Goal: Task Accomplishment & Management: Manage account settings

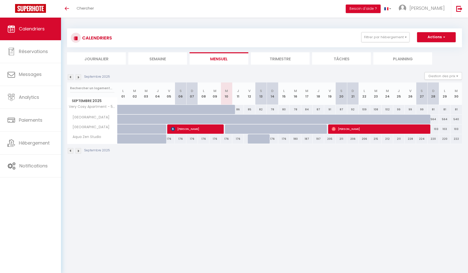
click at [70, 77] on img at bounding box center [71, 77] width 6 height 6
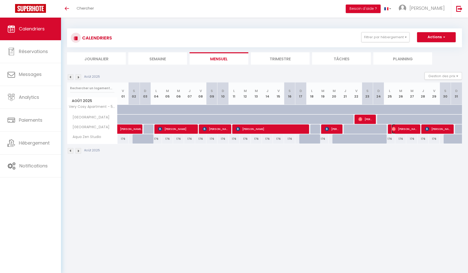
click at [407, 129] on span "[PERSON_NAME]" at bounding box center [405, 129] width 26 height 10
select select "OK"
select select "0"
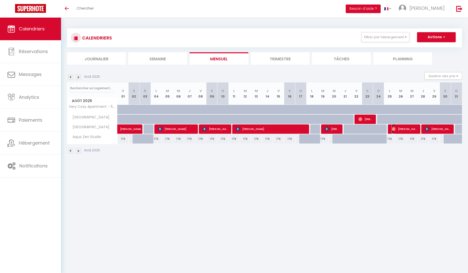
select select "1"
select select
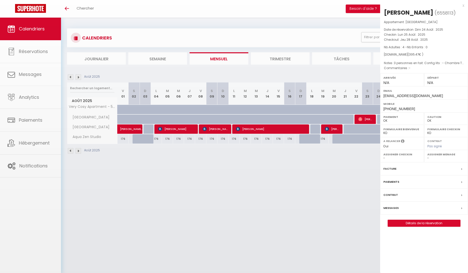
select select "15892"
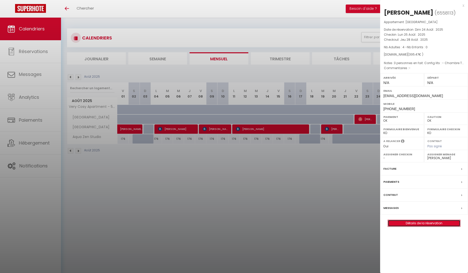
click at [422, 225] on link "Détails de la réservation" at bounding box center [424, 223] width 72 height 7
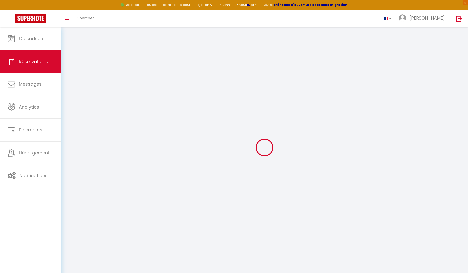
type input "[PERSON_NAME]"
type input "Belin"
type input "[EMAIL_ADDRESS][DOMAIN_NAME]"
type input "[PHONE_NUMBER]"
select select
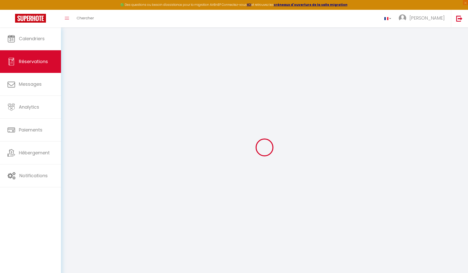
type input "67.5"
select select "61690"
select select "1"
select select
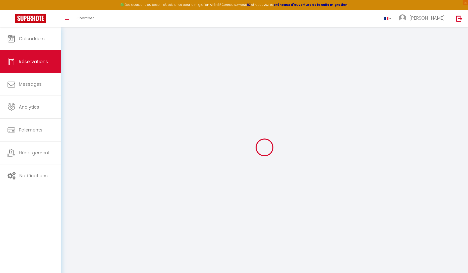
type input "4"
select select "12"
select select
type input "315"
checkbox input "false"
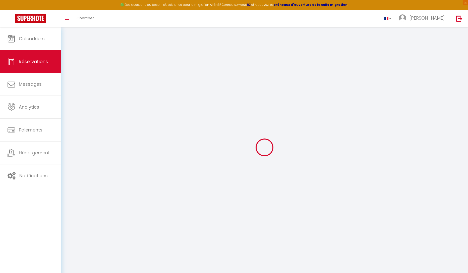
select select "1"
type input "0"
select select
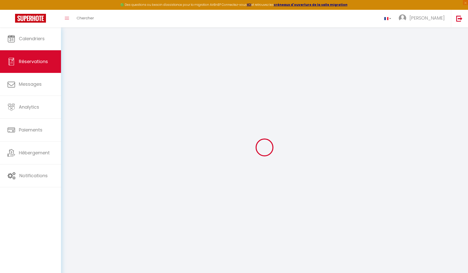
select select
select select "15"
checkbox input "false"
select select
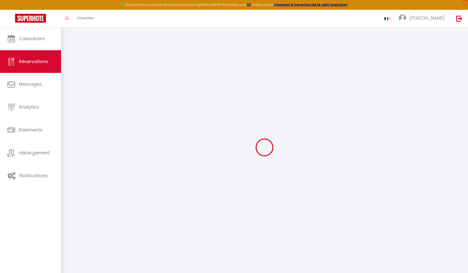
select select
checkbox input "false"
select select
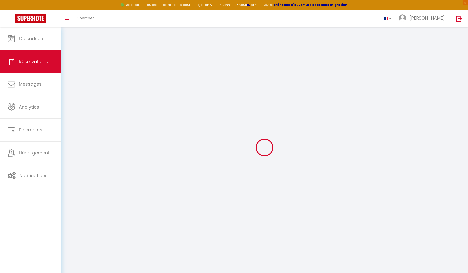
select select
checkbox input "false"
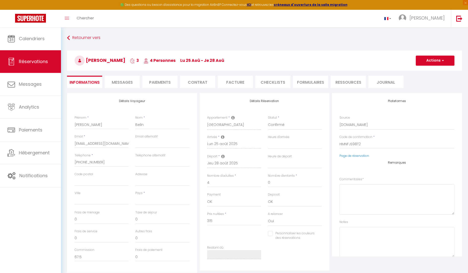
select select
checkbox input "false"
type textarea "3 personnes en fait. Config lits : - Chambre Trocadéro : lit double - Chambre B…"
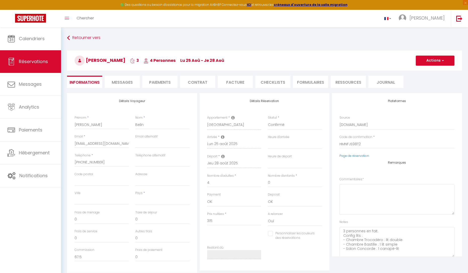
select select
type input "60"
type input "20.47"
select select
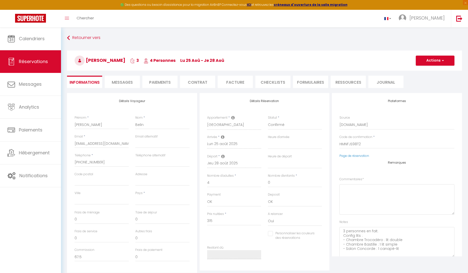
checkbox input "false"
select select
checkbox input "false"
select select
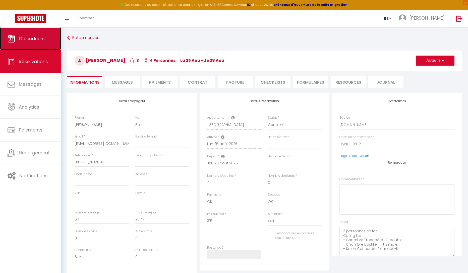
click at [34, 41] on span "Calendriers" at bounding box center [32, 38] width 26 height 6
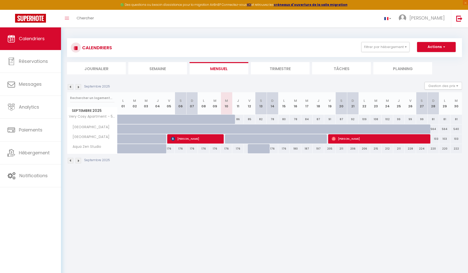
click at [77, 160] on img at bounding box center [79, 161] width 6 height 6
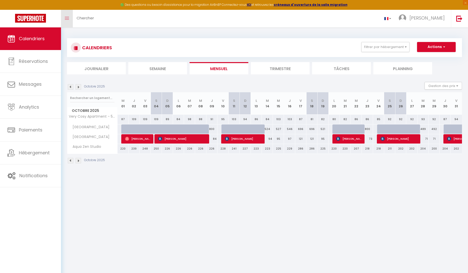
click at [68, 20] on link "Toggle menubar" at bounding box center [67, 19] width 12 height 18
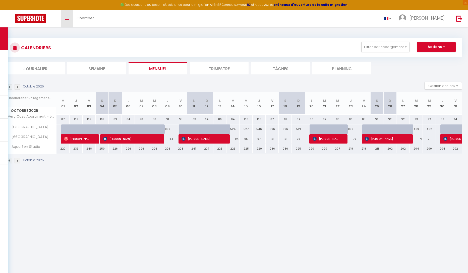
click at [68, 20] on link "Toggle menubar" at bounding box center [67, 19] width 12 height 18
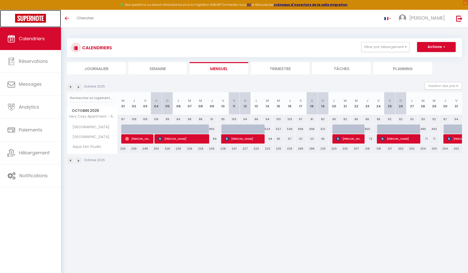
click at [39, 19] on img at bounding box center [30, 18] width 31 height 9
click at [282, 207] on body "🟢 Des questions ou besoin d'assistance pour la migration AirBnB? Connectez-vous…" at bounding box center [234, 163] width 468 height 273
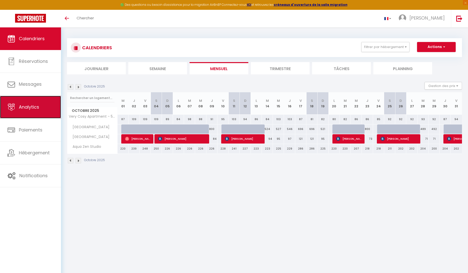
click at [37, 107] on span "Analytics" at bounding box center [29, 107] width 20 height 6
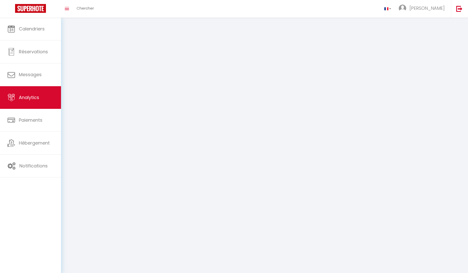
select select "2025"
select select "9"
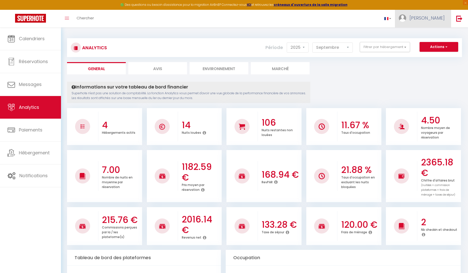
click at [425, 15] on span "[PERSON_NAME]" at bounding box center [427, 18] width 35 height 6
click at [430, 34] on link "Paramètres" at bounding box center [430, 35] width 37 height 9
select select "fr"
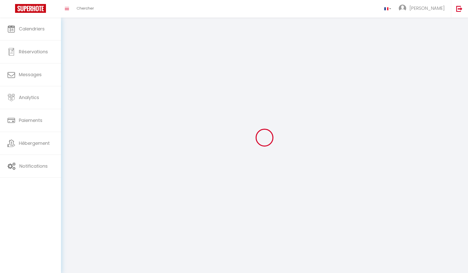
type input "[PERSON_NAME]"
type input "PARROU"
type input "[URL][DOMAIN_NAME]"
select select
select select "28"
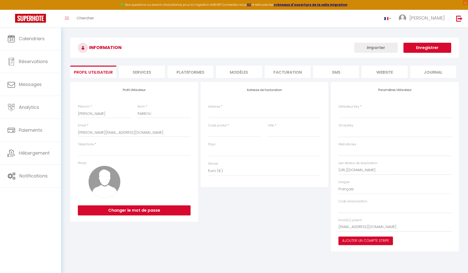
select select
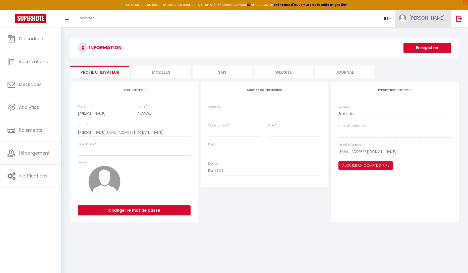
click at [422, 22] on link "[PERSON_NAME]" at bounding box center [423, 19] width 56 height 18
click at [425, 35] on link "Paramètres" at bounding box center [430, 35] width 37 height 9
click at [159, 72] on li "MODÈLES" at bounding box center [161, 72] width 59 height 12
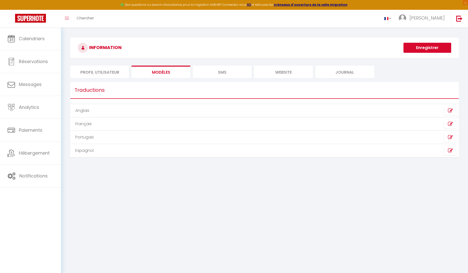
click at [223, 74] on li "SMS" at bounding box center [222, 72] width 59 height 12
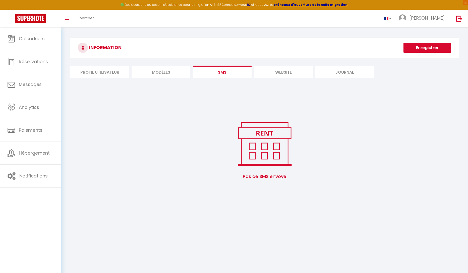
click at [282, 75] on li "website" at bounding box center [283, 72] width 59 height 12
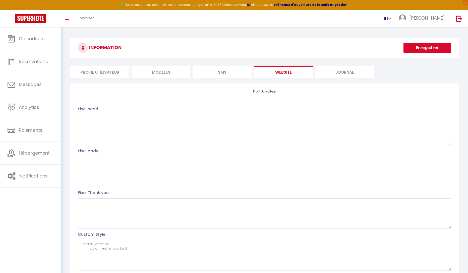
click at [351, 73] on li "Journal" at bounding box center [344, 72] width 59 height 12
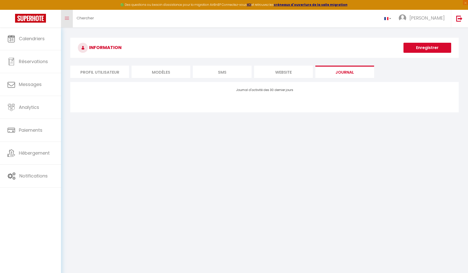
click at [70, 17] on link "Toggle menubar" at bounding box center [67, 19] width 12 height 18
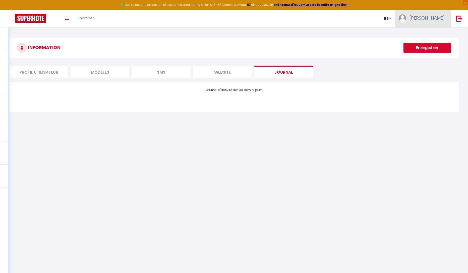
click at [441, 18] on span "[PERSON_NAME]" at bounding box center [427, 18] width 35 height 6
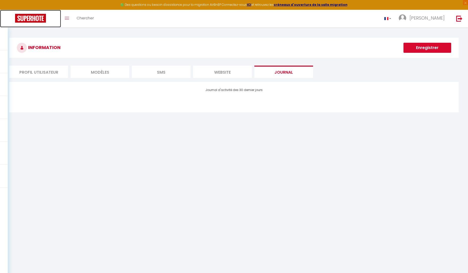
click at [25, 17] on img at bounding box center [30, 18] width 31 height 9
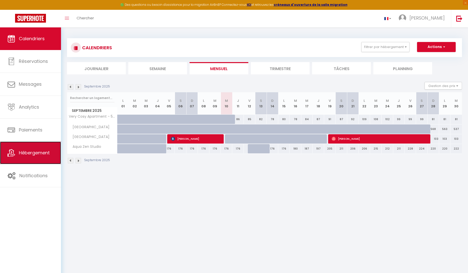
click at [25, 159] on link "Hébergement" at bounding box center [30, 152] width 61 height 23
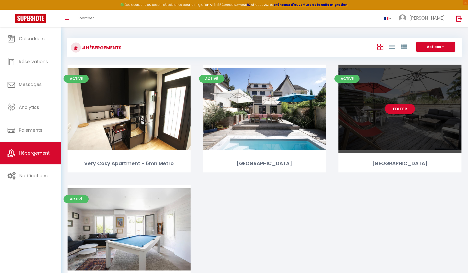
click at [398, 112] on link "Editer" at bounding box center [400, 109] width 30 height 10
select select "3"
select select "2"
select select "1"
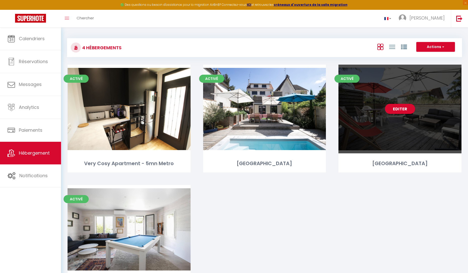
select select "28"
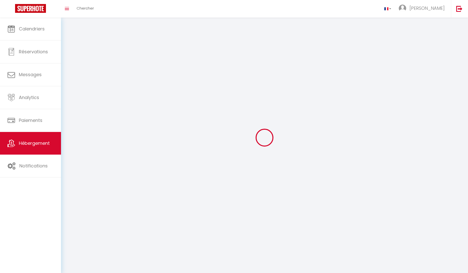
select select
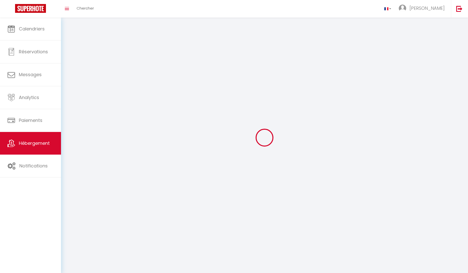
select select
checkbox input "false"
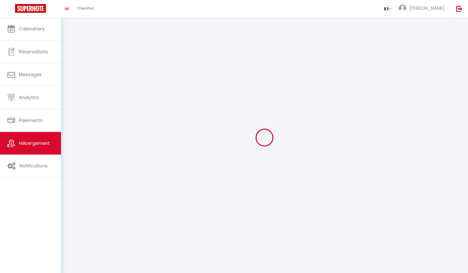
select select
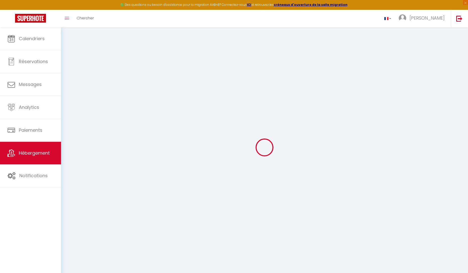
select select
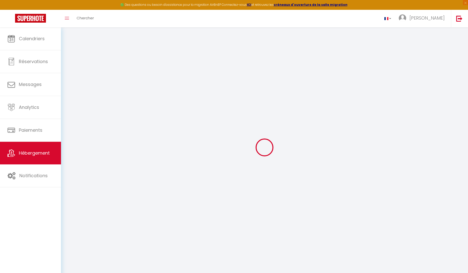
select select
checkbox input "false"
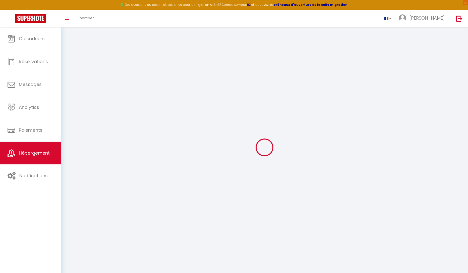
select select
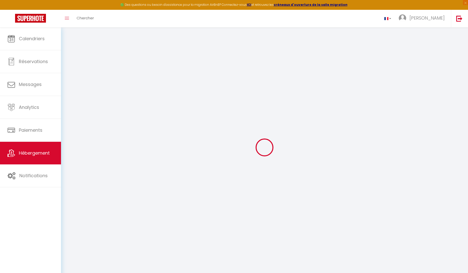
select select
checkbox input "false"
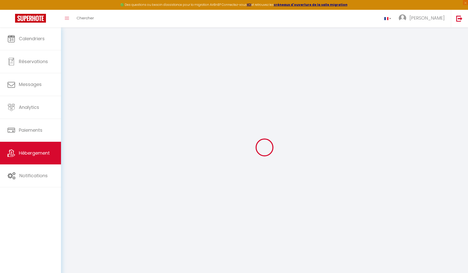
checkbox input "false"
select select
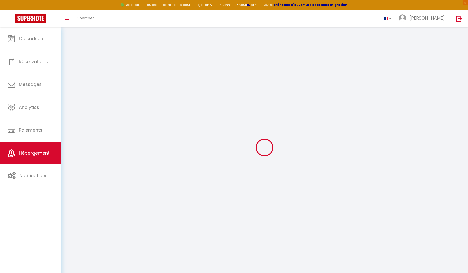
select select
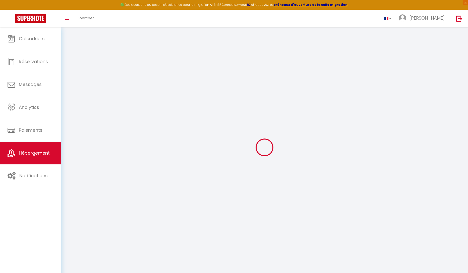
checkbox input "false"
select select
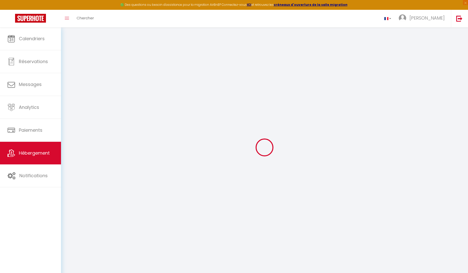
select select
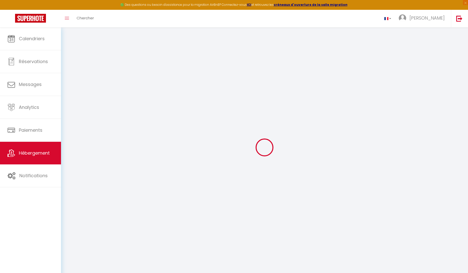
select select
checkbox input "false"
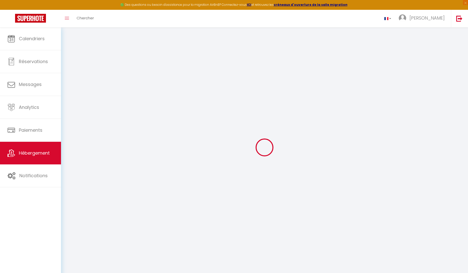
checkbox input "false"
select select
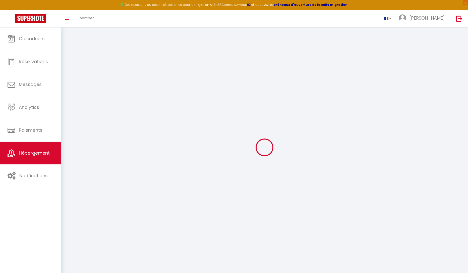
select select
checkbox input "false"
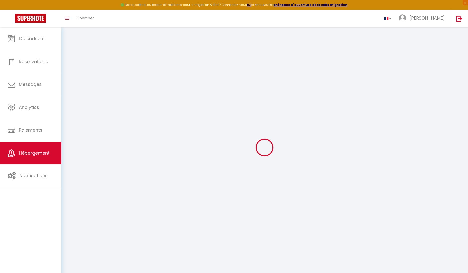
checkbox input "false"
select select
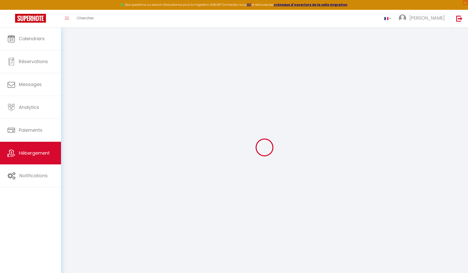
type input "[GEOGRAPHIC_DATA]"
type input "[PERSON_NAME]"
select select "8"
type input "60"
type input "17"
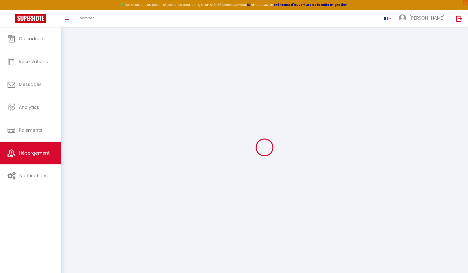
type input "65"
type input "300"
select select
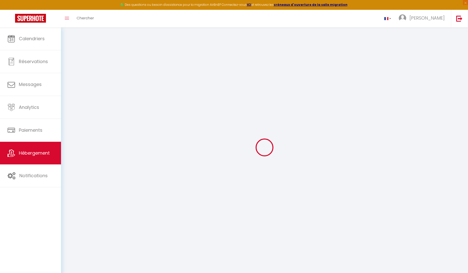
select select
type input "[STREET_ADDRESS]"
type input "93230"
type input "[GEOGRAPHIC_DATA]"
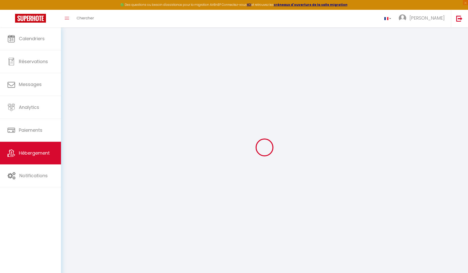
type input "[EMAIL_ADDRESS][DOMAIN_NAME]"
select select
checkbox input "false"
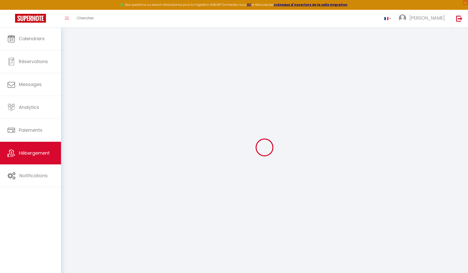
checkbox input "false"
select select
type input "0"
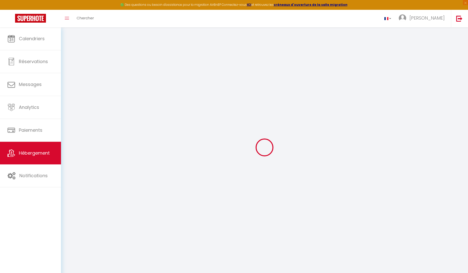
type input "0"
select select
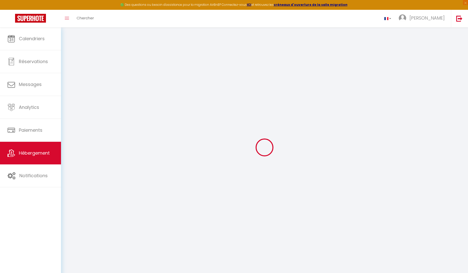
select select
checkbox input "false"
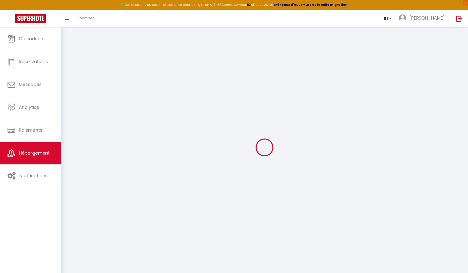
checkbox input "false"
select select
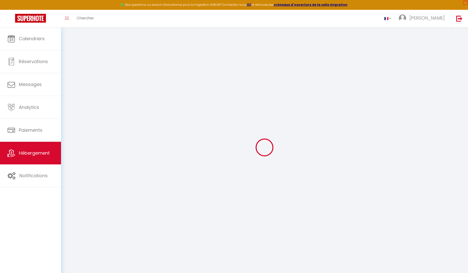
select select
checkbox input "false"
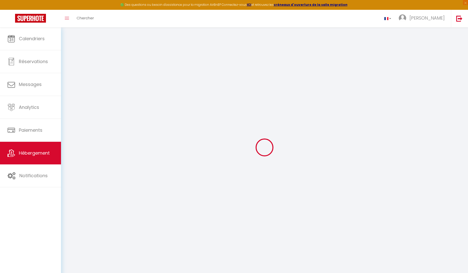
checkbox input "false"
select select
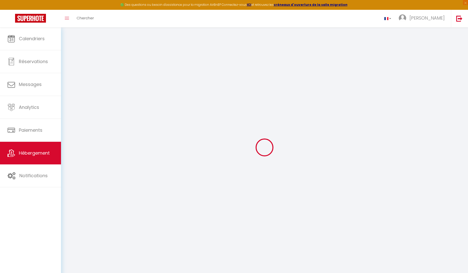
checkbox input "false"
select select
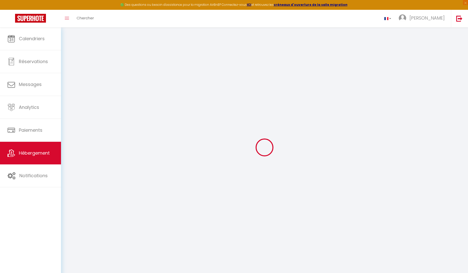
select select "18:00"
select select "20:00"
select select "10:00"
select select "30"
select select "120"
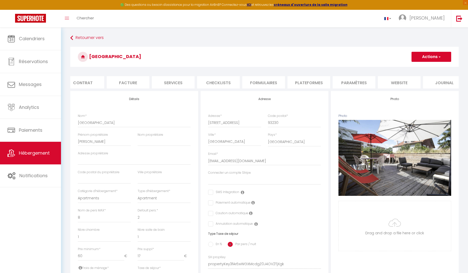
scroll to position [0, 64]
click at [340, 84] on li "Paramètres" at bounding box center [344, 82] width 43 height 12
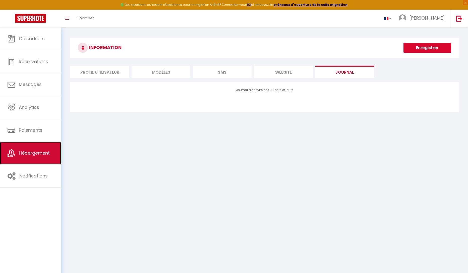
click at [47, 145] on link "Hébergement" at bounding box center [30, 153] width 61 height 23
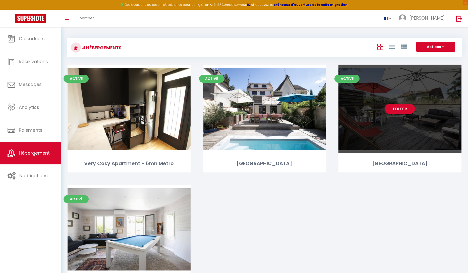
click at [389, 117] on div "Editer" at bounding box center [400, 109] width 123 height 89
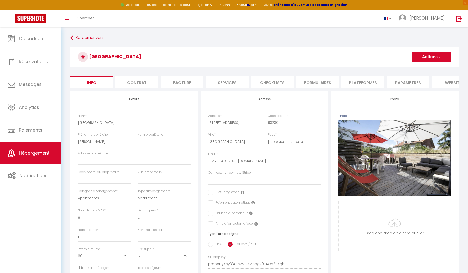
click at [143, 84] on li "Contrat" at bounding box center [137, 82] width 43 height 12
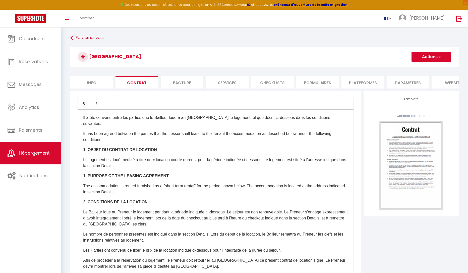
click at [182, 84] on li "Facture" at bounding box center [182, 82] width 43 height 12
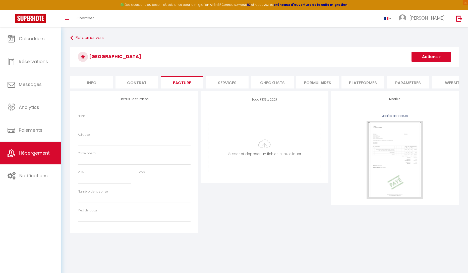
click at [99, 83] on li "Info" at bounding box center [91, 82] width 43 height 12
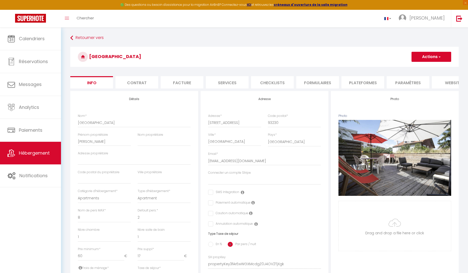
click at [367, 83] on li "Plateformes" at bounding box center [363, 82] width 43 height 12
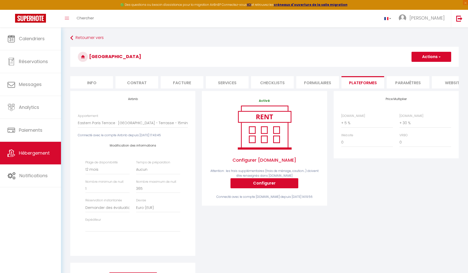
click at [94, 83] on li "Info" at bounding box center [91, 82] width 43 height 12
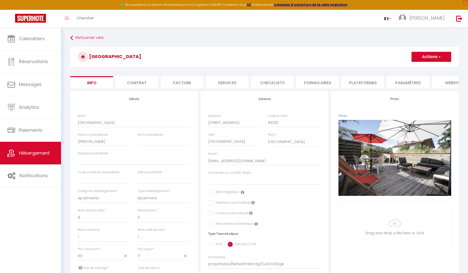
click at [362, 84] on li "Plateformes" at bounding box center [363, 82] width 43 height 12
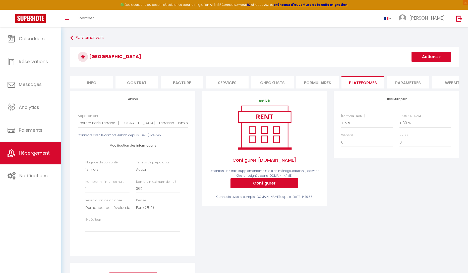
click at [351, 216] on div "Price Multiplier [DOMAIN_NAME] 0 + 1 % + 2 % + 3 % + 4 % + 5 % + 6 % + 7 %" at bounding box center [396, 176] width 132 height 171
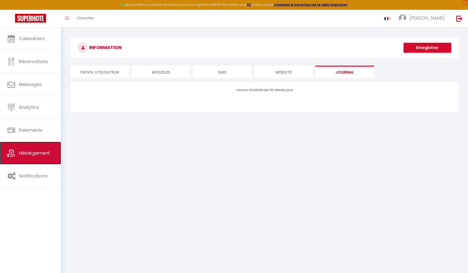
click at [34, 149] on link "Hébergement" at bounding box center [30, 153] width 61 height 23
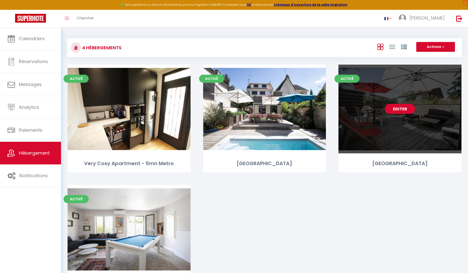
click at [402, 104] on link "Editer" at bounding box center [400, 109] width 30 height 10
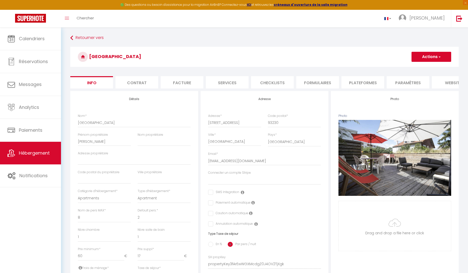
click at [395, 81] on li "Paramètres" at bounding box center [408, 82] width 43 height 12
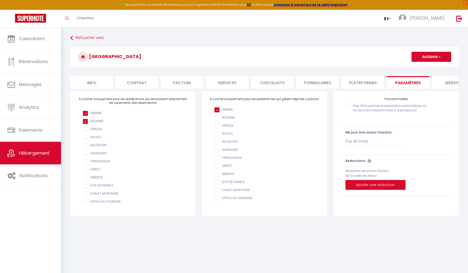
click at [260, 244] on body "🟢 Des questions ou besoin d'assistance pour la migration AirBnB? Connectez-vous…" at bounding box center [234, 163] width 468 height 273
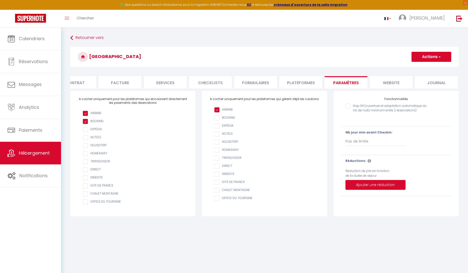
scroll to position [0, 64]
click at [351, 84] on li "Paramètres" at bounding box center [344, 82] width 43 height 12
click at [294, 81] on li "Plateformes" at bounding box center [299, 82] width 43 height 12
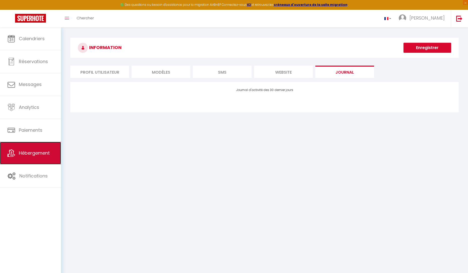
click at [42, 159] on link "Hébergement" at bounding box center [30, 153] width 61 height 23
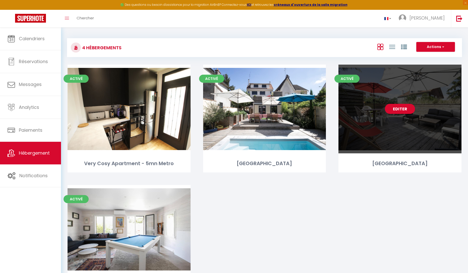
click at [412, 108] on link "Editer" at bounding box center [400, 109] width 30 height 10
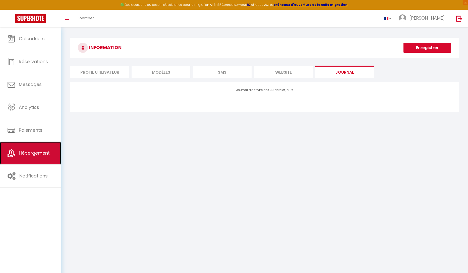
click at [41, 155] on span "Hébergement" at bounding box center [34, 153] width 31 height 6
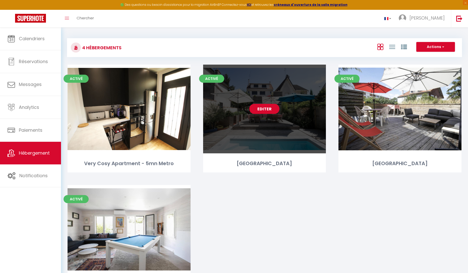
click at [283, 125] on div "Editer" at bounding box center [264, 109] width 123 height 89
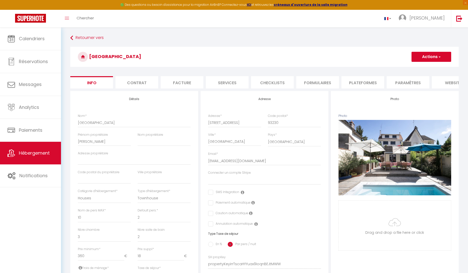
click at [405, 81] on li "Paramètres" at bounding box center [408, 82] width 43 height 12
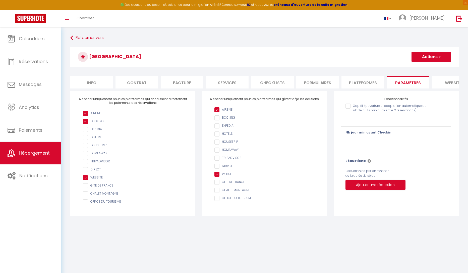
click at [404, 86] on li "Paramètres" at bounding box center [408, 82] width 43 height 12
click at [365, 83] on li "Plateformes" at bounding box center [363, 82] width 43 height 12
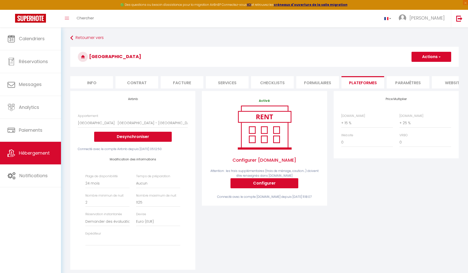
click at [411, 84] on li "Paramètres" at bounding box center [408, 82] width 43 height 12
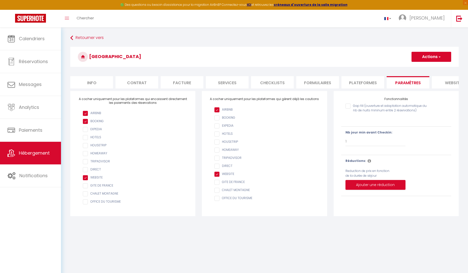
click at [361, 84] on li "Plateformes" at bounding box center [363, 82] width 43 height 12
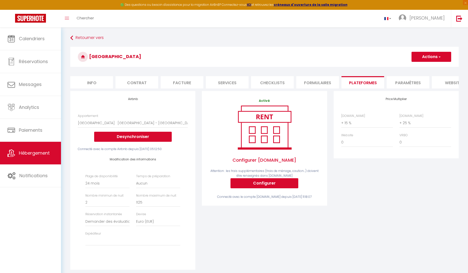
click at [402, 82] on li "Paramètres" at bounding box center [408, 82] width 43 height 12
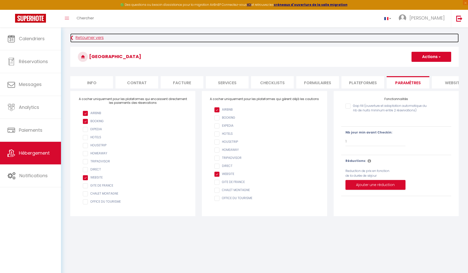
click at [73, 38] on link "Retourner vers" at bounding box center [264, 37] width 388 height 9
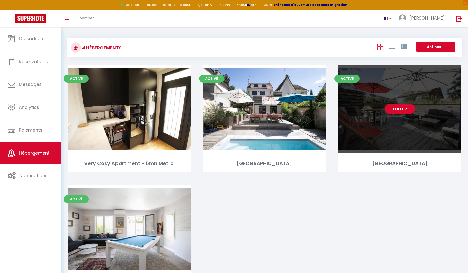
click at [349, 112] on div "Editer" at bounding box center [400, 109] width 123 height 89
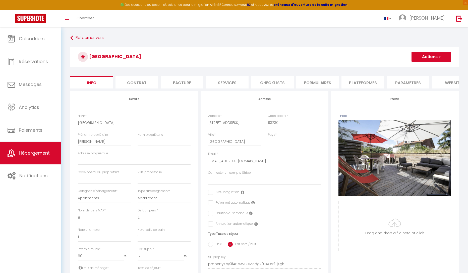
click at [408, 83] on li "Paramètres" at bounding box center [408, 82] width 43 height 12
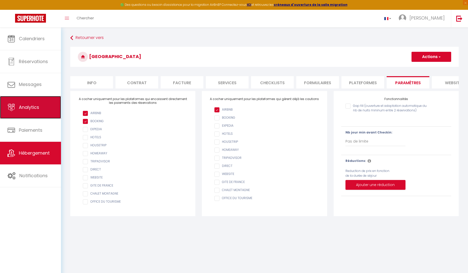
click at [49, 114] on link "Analytics" at bounding box center [30, 107] width 61 height 23
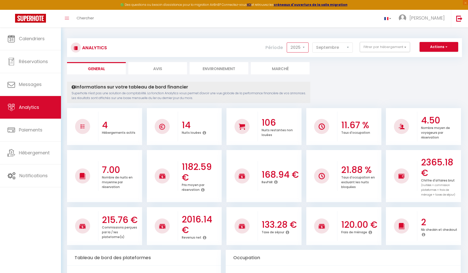
click at [301, 47] on select "2014 2015 2016 2017 2018 2019 2020 2021 2022 2023 2024 2025 2026 2027" at bounding box center [298, 47] width 22 height 10
click at [287, 42] on select "2014 2015 2016 2017 2018 2019 2020 2021 2022 2023 2024 2025 2026 2027" at bounding box center [298, 47] width 22 height 10
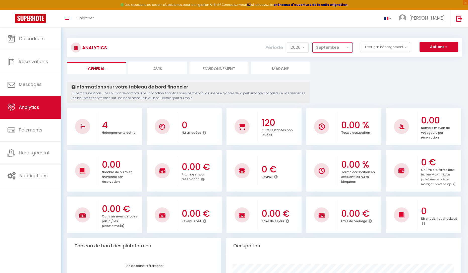
click at [351, 49] on select "[PERSON_NAME] Mars Avril Mai Juin Juillet Août Septembre Octobre Novembre Décem…" at bounding box center [332, 47] width 40 height 10
click at [351, 48] on select "[PERSON_NAME] Mars Avril Mai Juin Juillet Août Septembre Octobre Novembre Décem…" at bounding box center [332, 47] width 40 height 10
click at [294, 49] on select "2014 2015 2016 2017 2018 2019 2020 2021 2022 2023 2024 2025 2026 2027" at bounding box center [298, 47] width 22 height 10
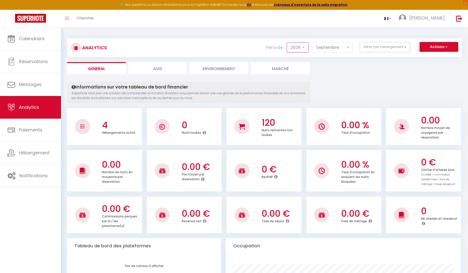
click at [298, 48] on select "2014 2015 2016 2017 2018 2019 2020 2021 2022 2023 2024 2025 2026 2027" at bounding box center [298, 47] width 22 height 10
click at [299, 49] on select "2014 2015 2016 2017 2018 2019 2020 2021 2022 2023 2024 2025 2026 2027" at bounding box center [298, 47] width 22 height 10
click at [287, 42] on select "2014 2015 2016 2017 2018 2019 2020 2021 2022 2023 2024 2025 2026 2027" at bounding box center [298, 47] width 22 height 10
click at [301, 48] on select "2014 2015 2016 2017 2018 2019 2020 2021 2022 2023 2024 2025 2026 2027" at bounding box center [298, 47] width 22 height 10
click at [287, 42] on select "2014 2015 2016 2017 2018 2019 2020 2021 2022 2023 2024 2025 2026 2027" at bounding box center [298, 47] width 22 height 10
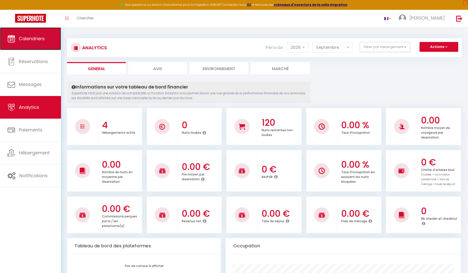
click at [40, 41] on span "Calendriers" at bounding box center [32, 38] width 26 height 6
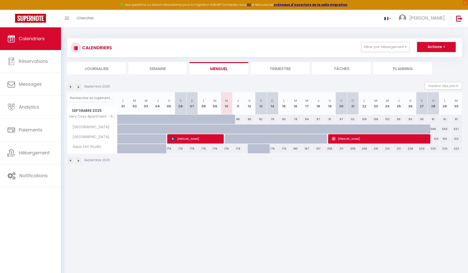
click at [78, 87] on img at bounding box center [79, 87] width 6 height 6
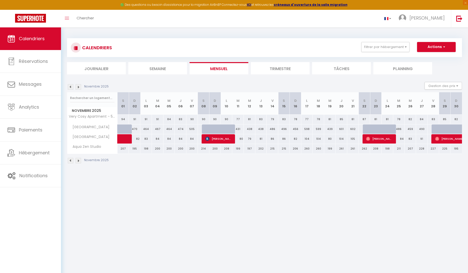
click at [78, 87] on img at bounding box center [79, 87] width 6 height 6
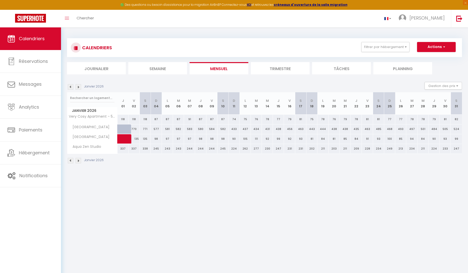
click at [78, 87] on img at bounding box center [79, 87] width 6 height 6
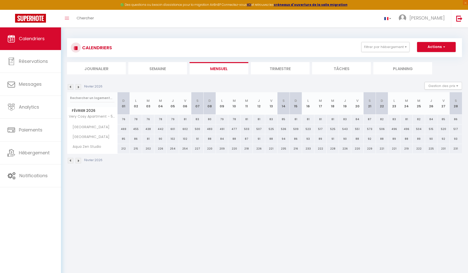
click at [78, 87] on img at bounding box center [79, 87] width 6 height 6
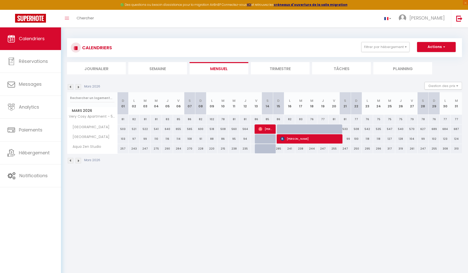
click at [78, 87] on img at bounding box center [79, 87] width 6 height 6
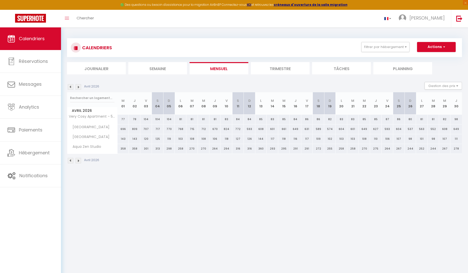
click at [78, 87] on img at bounding box center [79, 87] width 6 height 6
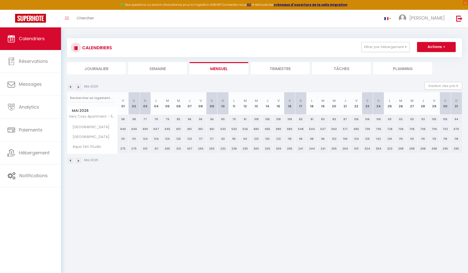
click at [78, 87] on img at bounding box center [79, 87] width 6 height 6
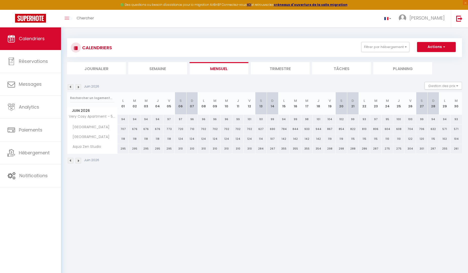
click at [78, 87] on img at bounding box center [79, 87] width 6 height 6
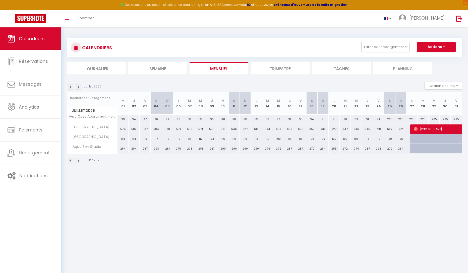
click at [78, 87] on img at bounding box center [79, 87] width 6 height 6
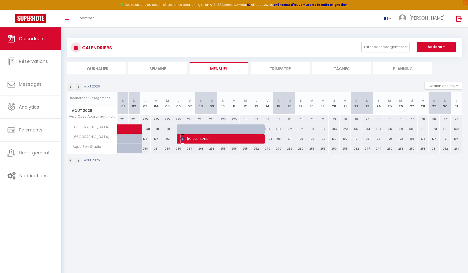
click at [236, 138] on span "[PERSON_NAME]" at bounding box center [221, 139] width 81 height 10
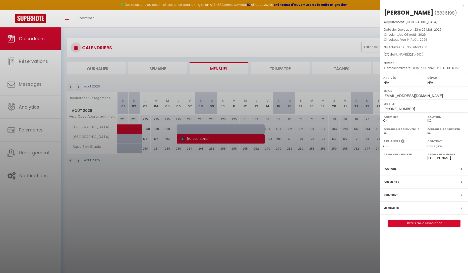
click at [462, 182] on icon at bounding box center [461, 182] width 1 height 3
